Goal: Check status: Check status

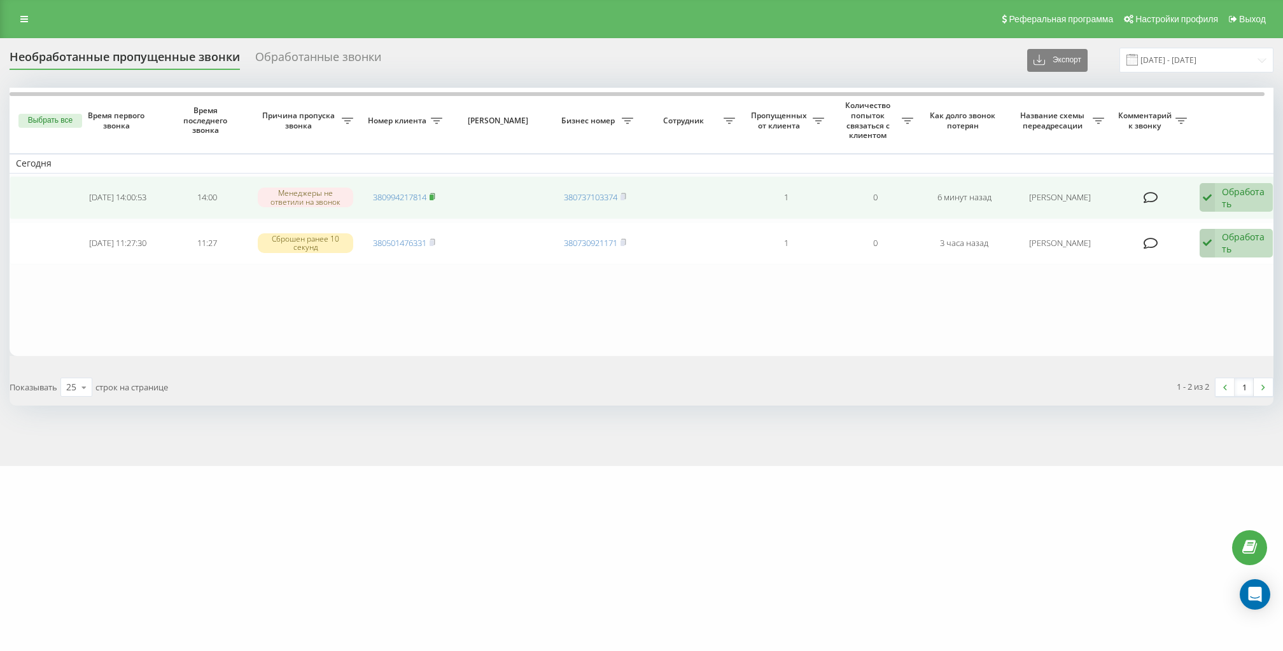
click at [435, 193] on icon at bounding box center [432, 197] width 6 height 8
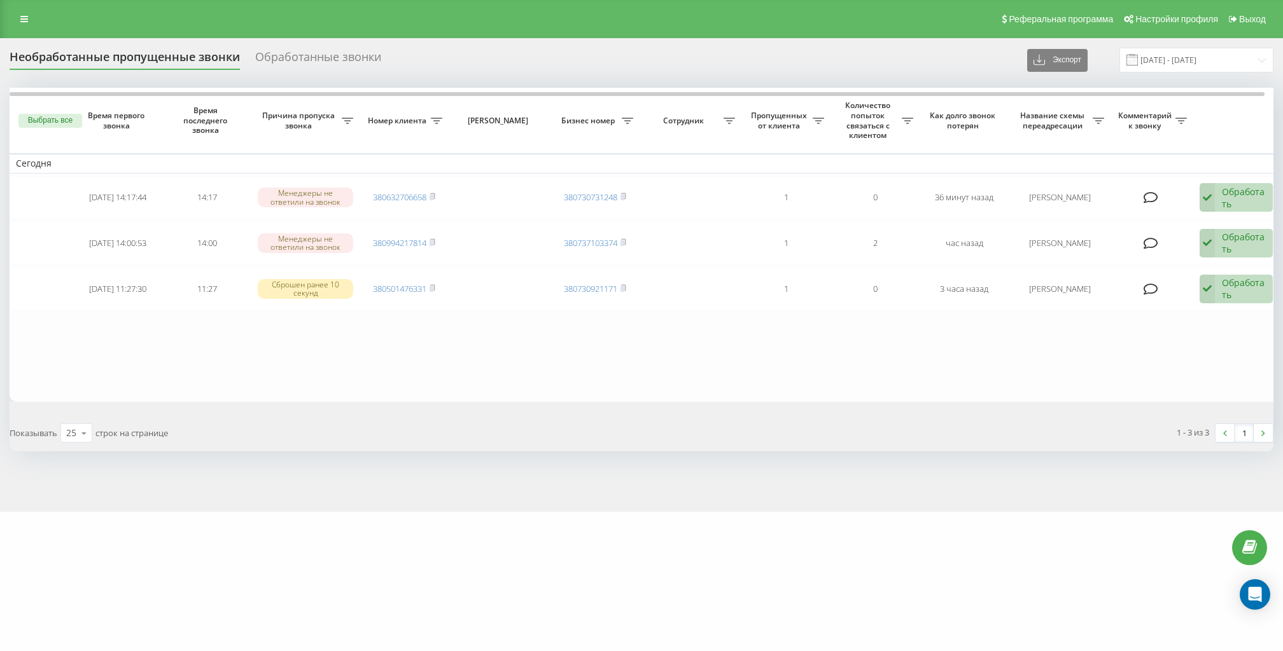
click at [903, 309] on table "[DATE] [DATE] 14:17:44 14:17 Менеджеры не ответили на звонок 380632706658 38073…" at bounding box center [646, 245] width 1272 height 314
